Goal: Task Accomplishment & Management: Use online tool/utility

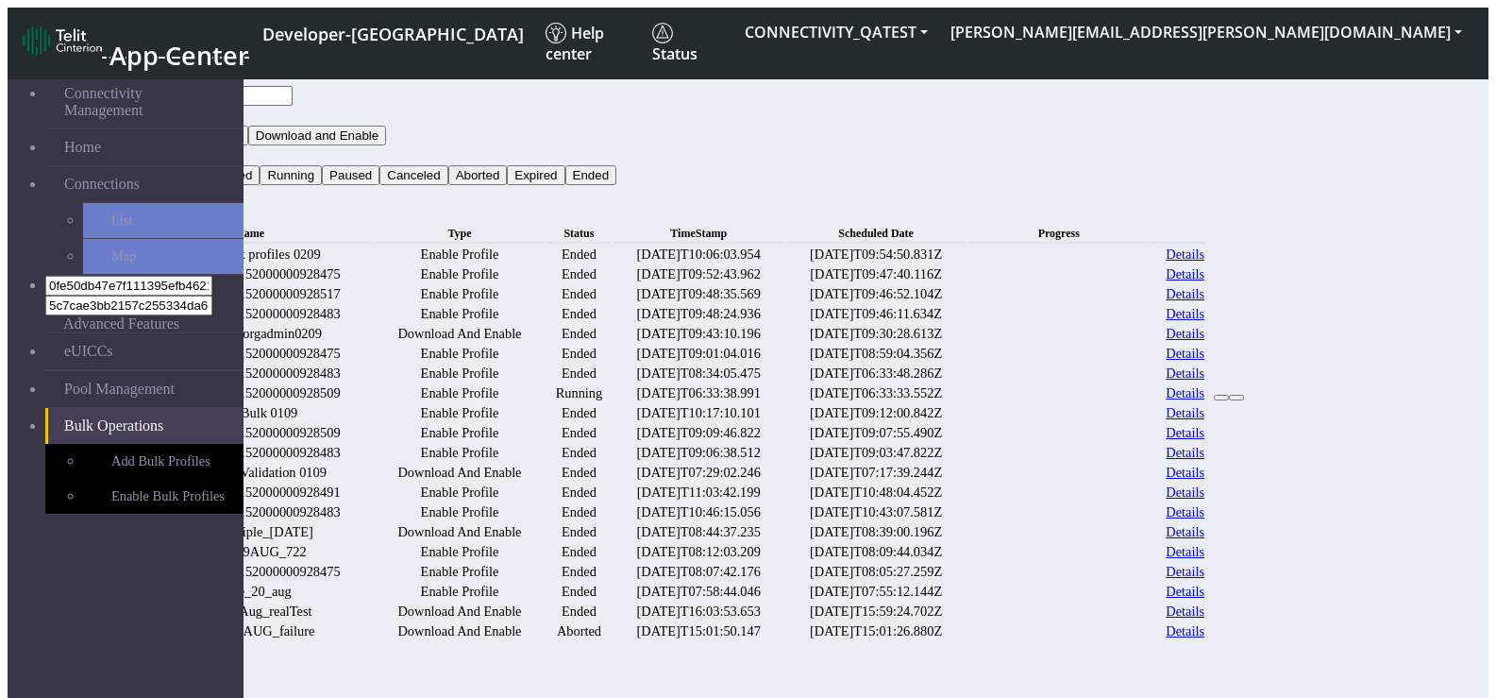
click at [1205, 246] on link "Details" at bounding box center [1185, 254] width 39 height 16
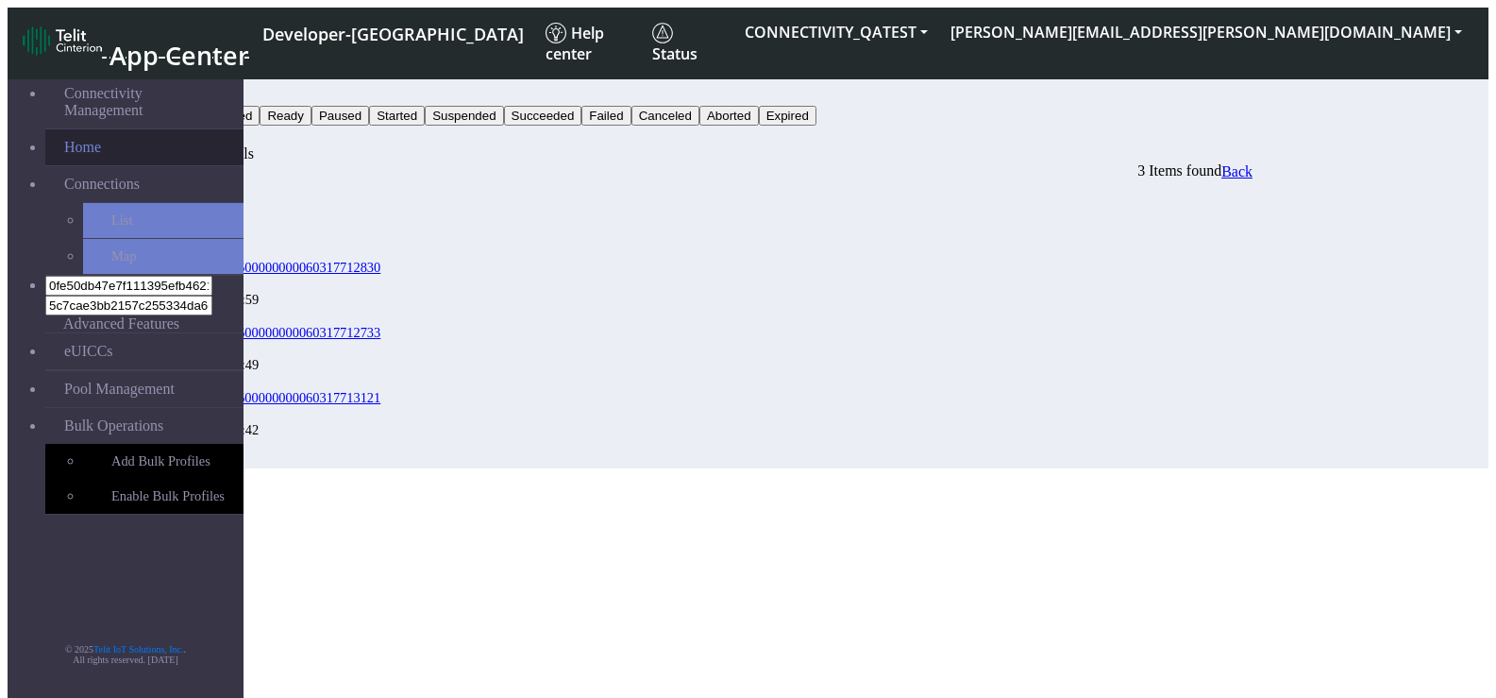
click at [98, 129] on link "Home" at bounding box center [144, 147] width 198 height 36
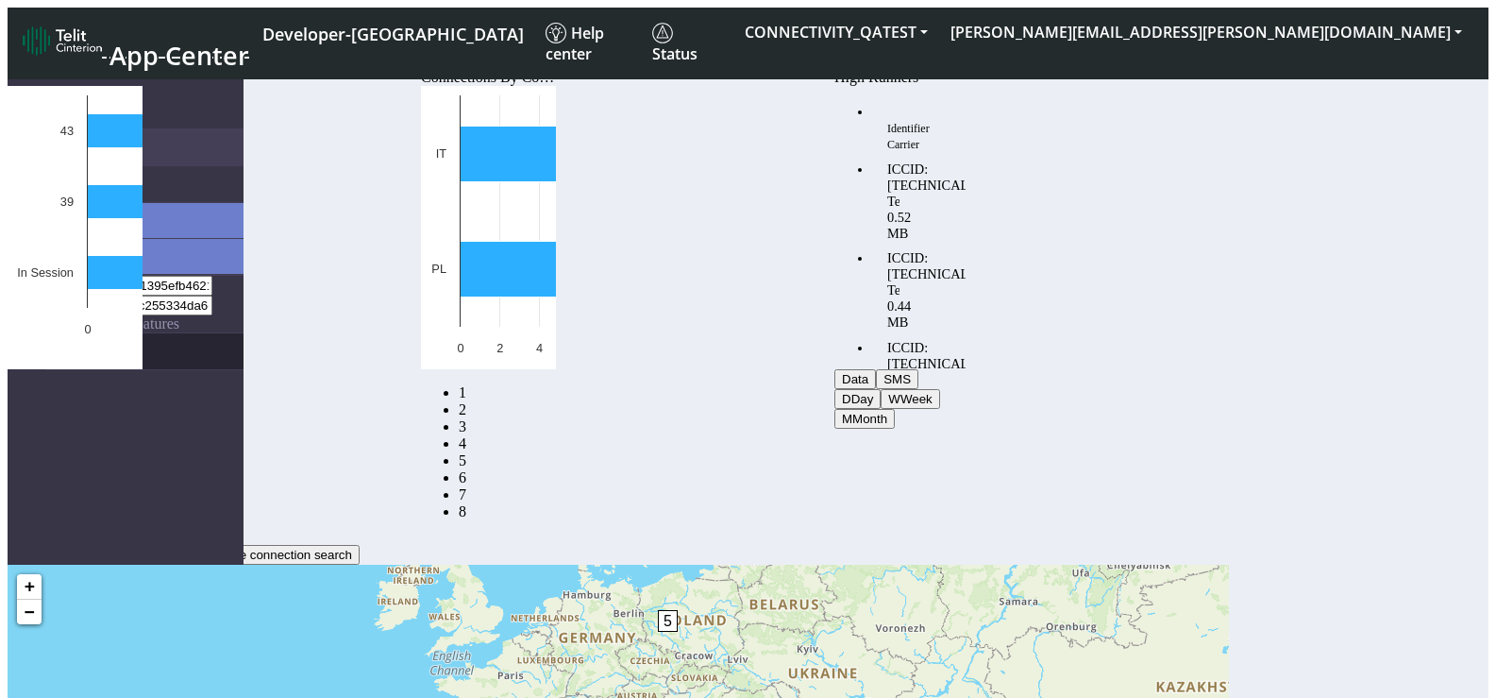
click at [118, 333] on link "eUICCs" at bounding box center [144, 351] width 198 height 36
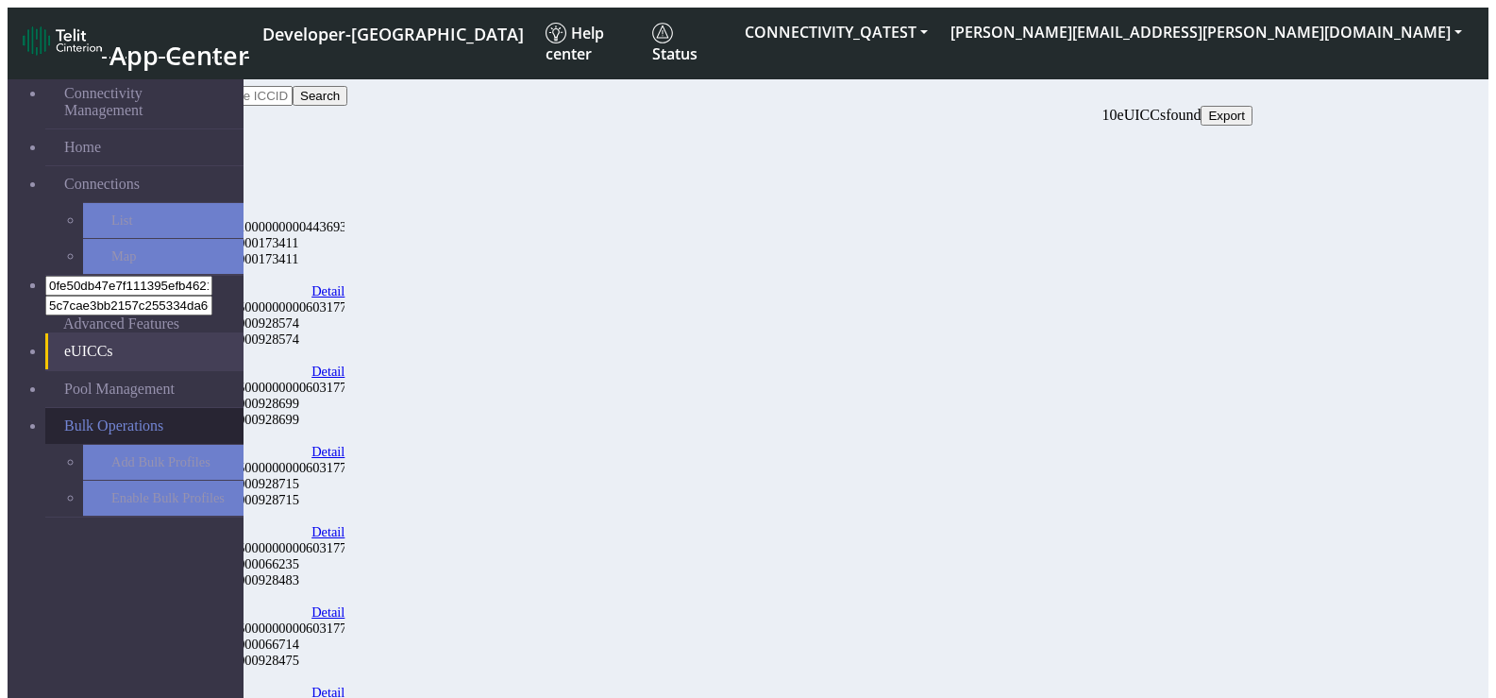
click at [139, 417] on span "Bulk Operations" at bounding box center [113, 425] width 99 height 17
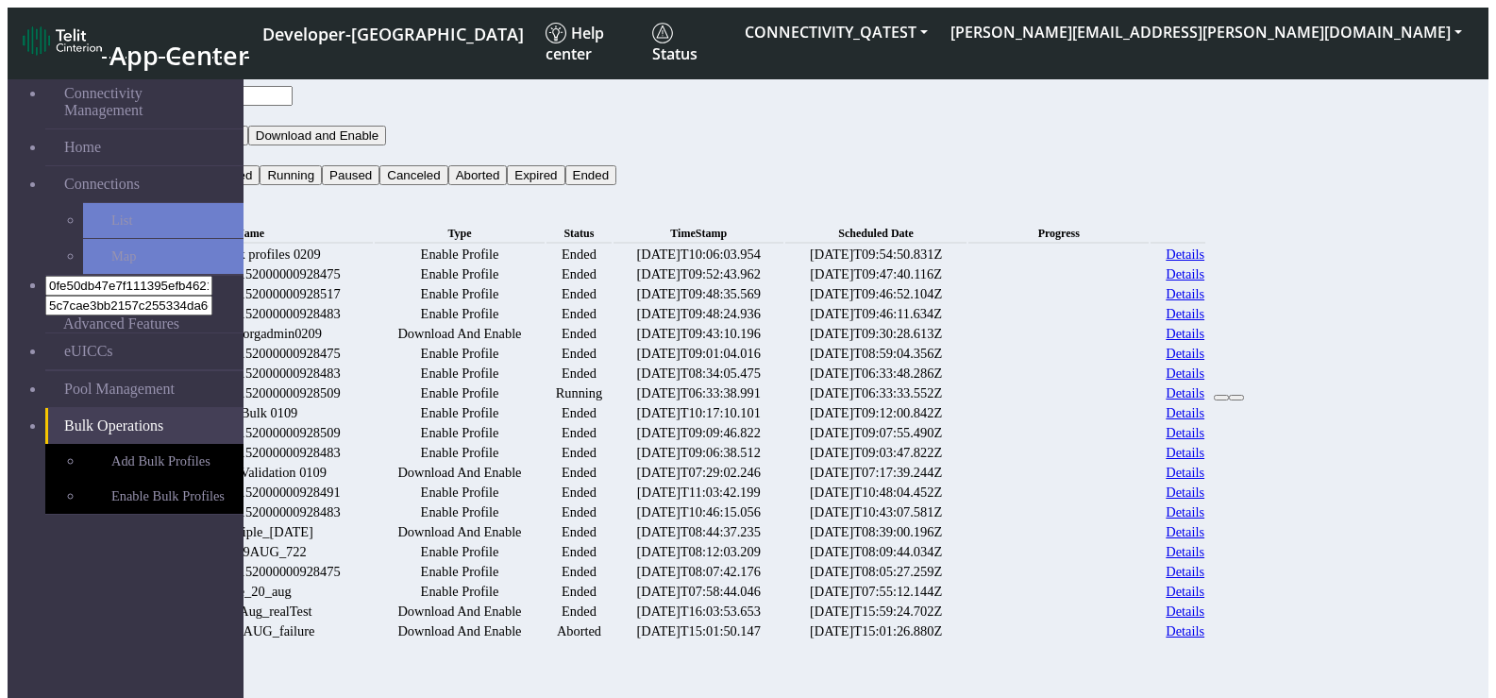
click at [138, 284] on div at bounding box center [748, 491] width 1481 height 865
click at [142, 444] on link "Add Bulk Profiles" at bounding box center [163, 461] width 160 height 35
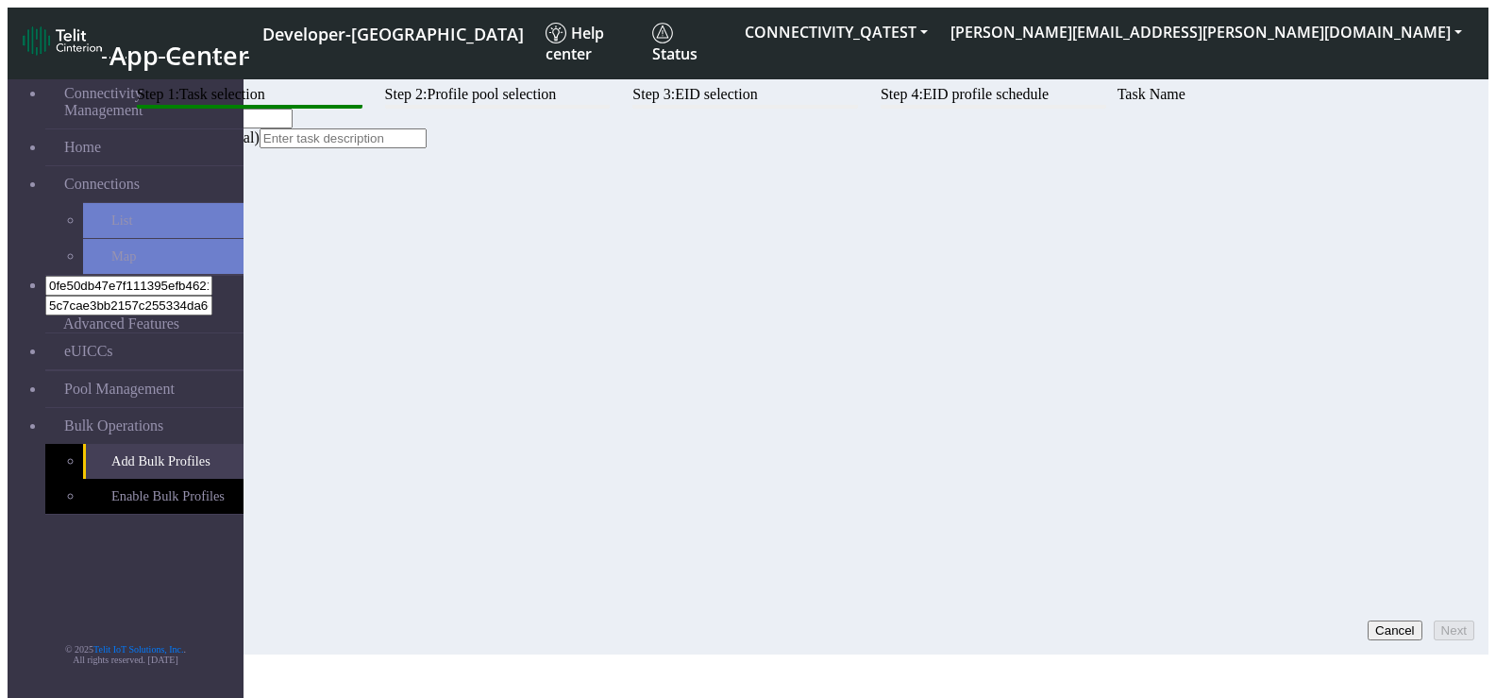
click at [293, 128] on input "text" at bounding box center [209, 119] width 167 height 20
click at [204, 38] on span "App Center" at bounding box center [180, 55] width 140 height 35
